Goal: Information Seeking & Learning: Check status

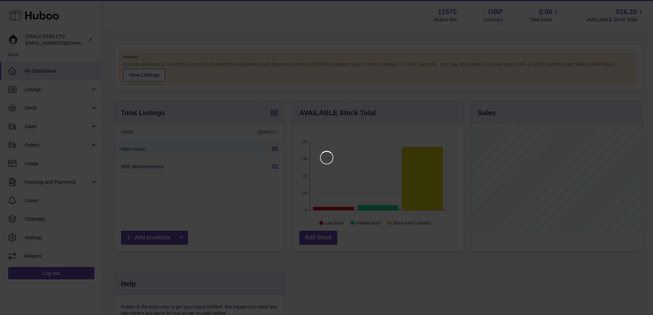
scroll to position [107, 173]
click at [639, 8] on icon "Close" at bounding box center [639, 5] width 5 height 5
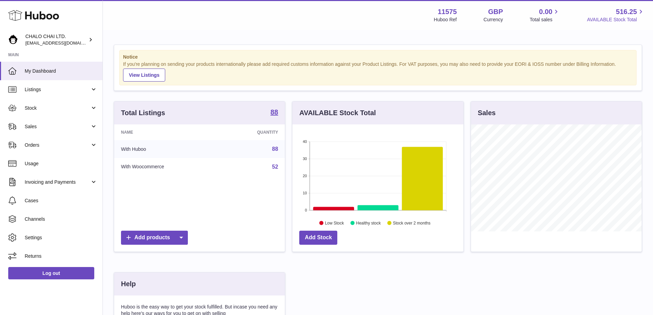
scroll to position [342505, 342441]
click at [332, 209] on icon at bounding box center [333, 208] width 41 height 3
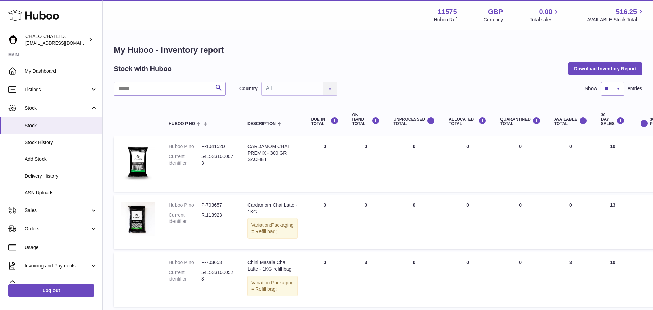
scroll to position [34, 0]
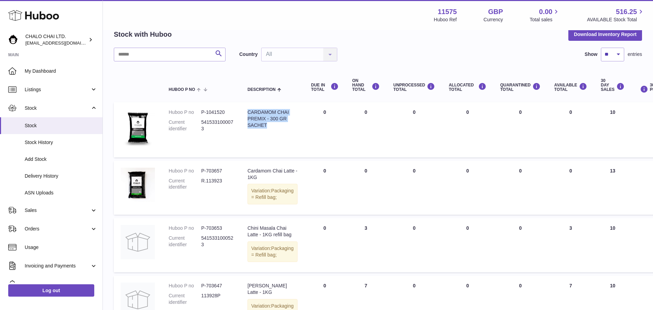
drag, startPoint x: 269, startPoint y: 133, endPoint x: 248, endPoint y: 112, distance: 30.0
click at [248, 112] on div "CARDAMOM CHAI PREMIX - 300 GR SACHET" at bounding box center [272, 119] width 50 height 20
copy div "CARDAMOM CHAI PREMIX - 300 GR SACHET"
drag, startPoint x: 266, startPoint y: 183, endPoint x: 248, endPoint y: 173, distance: 21.0
click at [248, 173] on div "Cardamom Chai Latte - 1KG" at bounding box center [272, 174] width 50 height 13
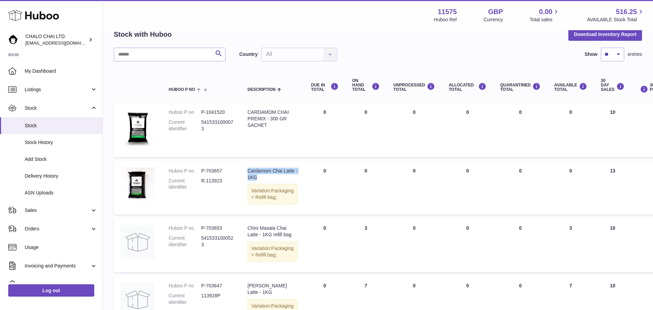
copy div "Cardamom Chai Latte - 1KG"
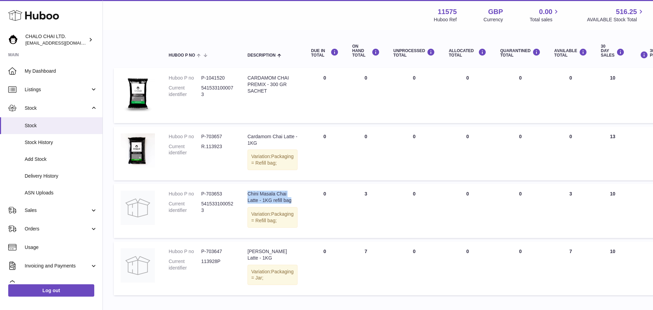
drag, startPoint x: 278, startPoint y: 220, endPoint x: 248, endPoint y: 208, distance: 33.0
click at [248, 204] on div "Chini Masala Chai Latte - 1KG refill bag" at bounding box center [272, 196] width 50 height 13
copy div "Chini Masala Chai Latte - 1KG refill bag"
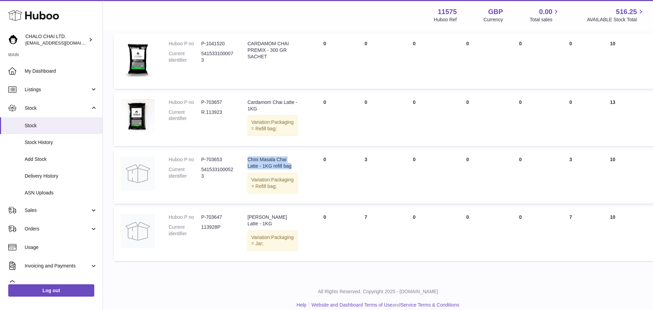
drag, startPoint x: 262, startPoint y: 255, endPoint x: 248, endPoint y: 245, distance: 17.4
click at [248, 227] on div "[PERSON_NAME] Latte - 1KG" at bounding box center [272, 220] width 50 height 13
copy div "[PERSON_NAME] Latte - 1KG"
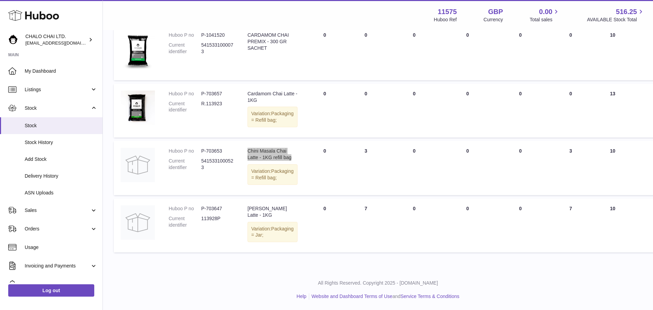
scroll to position [0, 0]
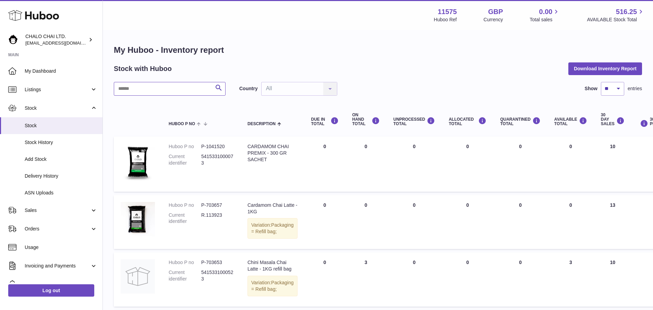
click at [154, 84] on input "text" at bounding box center [170, 89] width 112 height 14
type input "********"
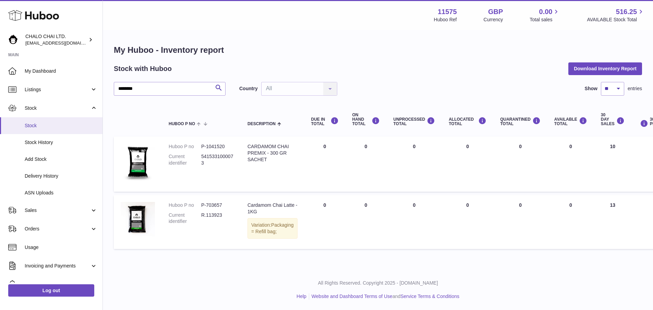
click at [41, 128] on span "Stock" at bounding box center [61, 125] width 73 height 7
click at [34, 125] on span "Stock" at bounding box center [61, 125] width 73 height 7
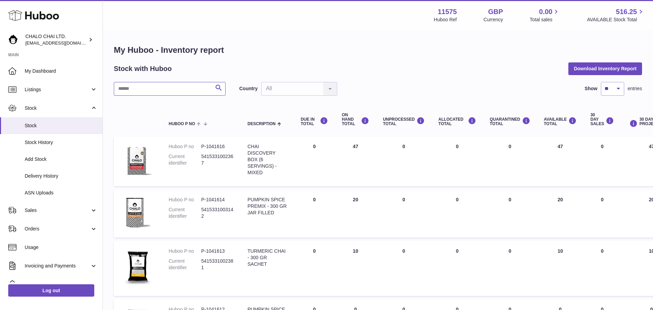
click at [122, 86] on input "text" at bounding box center [170, 89] width 112 height 14
type input "********"
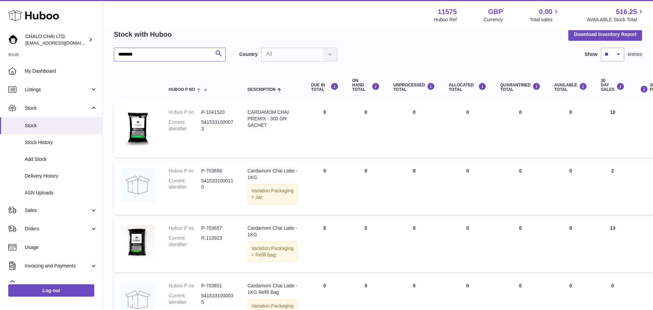
scroll to position [69, 0]
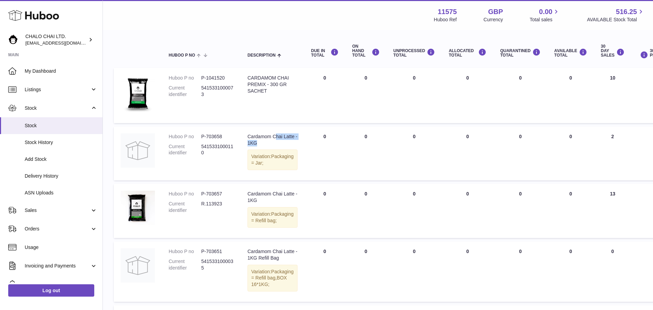
drag, startPoint x: 262, startPoint y: 150, endPoint x: 250, endPoint y: 142, distance: 14.3
click at [250, 142] on div "Cardamom Chai Latte - 1KG" at bounding box center [272, 139] width 50 height 13
click at [225, 154] on dd "5415331000110" at bounding box center [217, 149] width 33 height 13
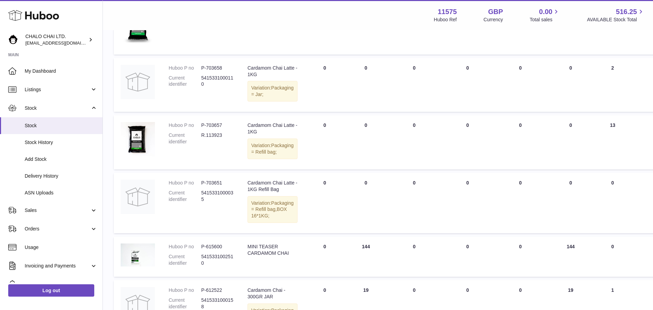
scroll to position [103, 0]
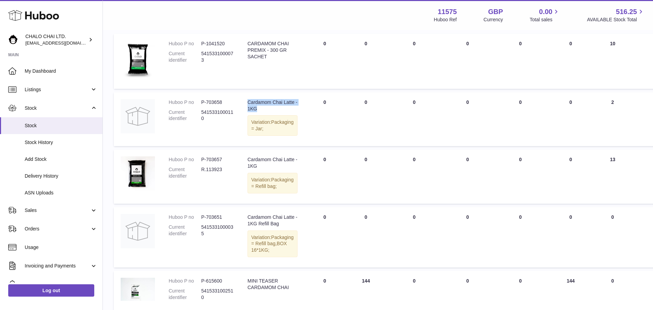
drag, startPoint x: 260, startPoint y: 118, endPoint x: 248, endPoint y: 103, distance: 18.3
click at [248, 103] on div "Cardamom Chai Latte - 1KG" at bounding box center [272, 105] width 50 height 13
copy div "Cardamom Chai Latte - 1KG"
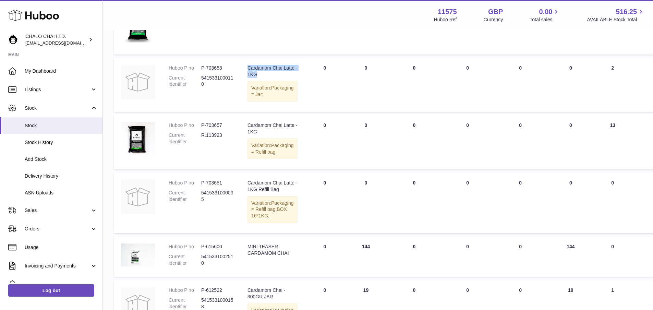
scroll to position [240, 0]
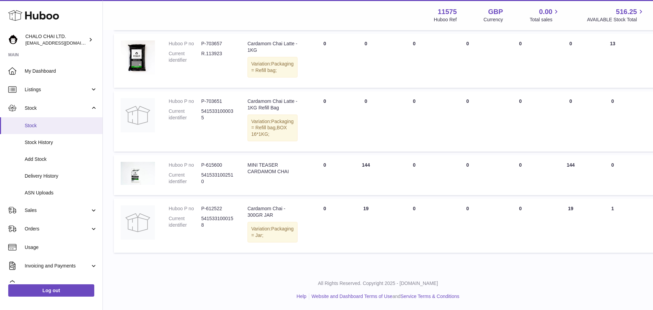
click at [41, 126] on span "Stock" at bounding box center [61, 125] width 73 height 7
